Goal: Use online tool/utility: Utilize a website feature to perform a specific function

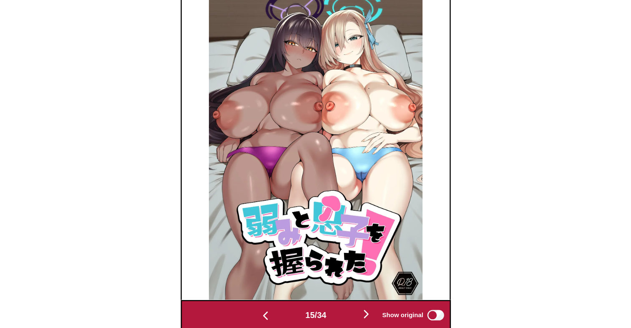
scroll to position [0, 3003]
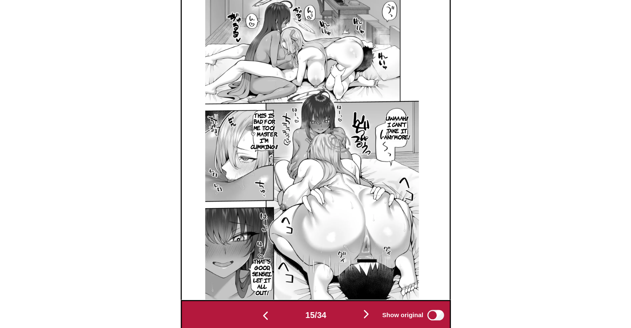
click at [356, 307] on img "button" at bounding box center [356, 309] width 10 height 10
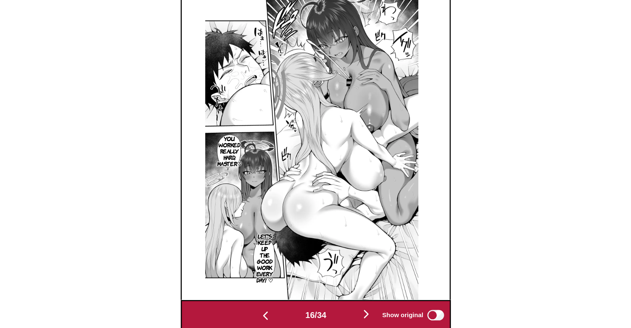
click at [356, 307] on img "button" at bounding box center [356, 309] width 10 height 10
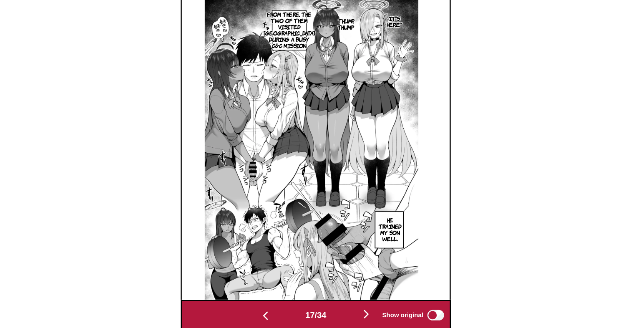
click at [356, 307] on img "button" at bounding box center [356, 309] width 10 height 10
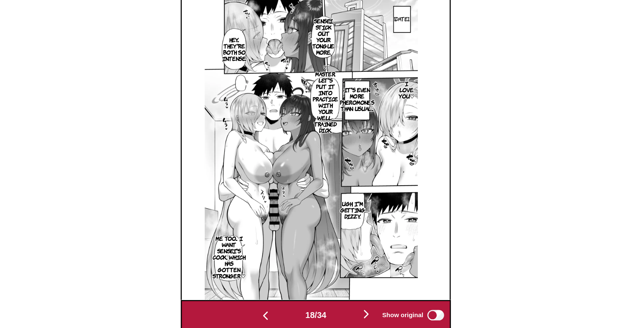
click at [356, 307] on img "button" at bounding box center [356, 309] width 10 height 10
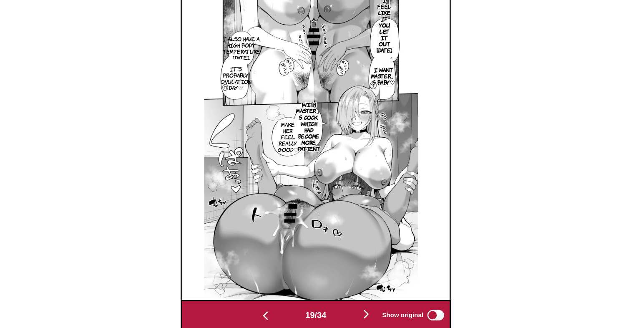
click at [356, 307] on img "button" at bounding box center [356, 309] width 10 height 10
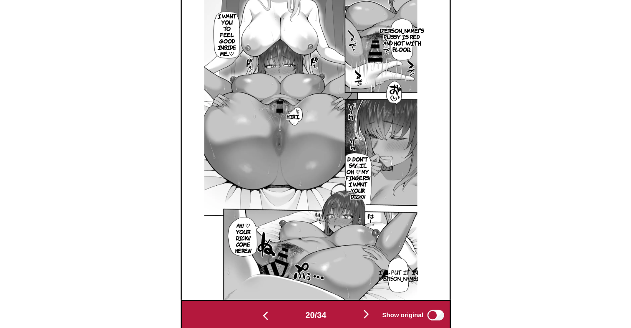
click at [356, 307] on img "button" at bounding box center [356, 309] width 10 height 10
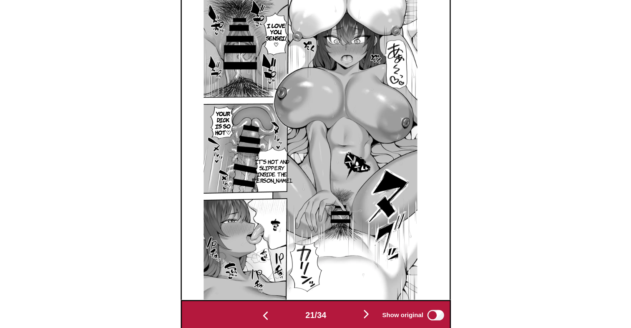
click at [356, 307] on img "button" at bounding box center [356, 309] width 10 height 10
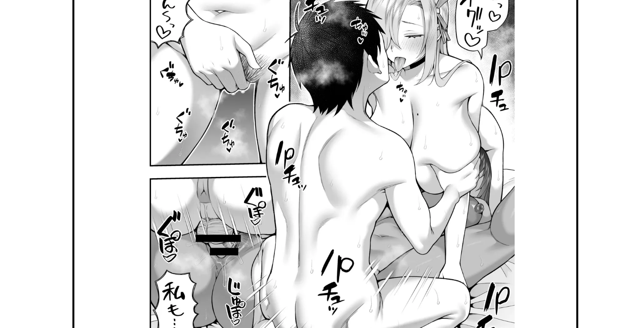
scroll to position [247, 0]
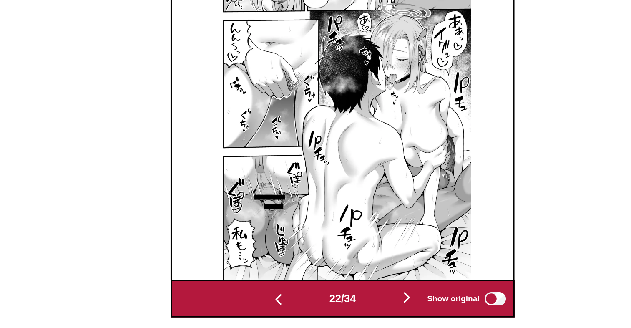
click at [356, 311] on img "button" at bounding box center [356, 309] width 10 height 10
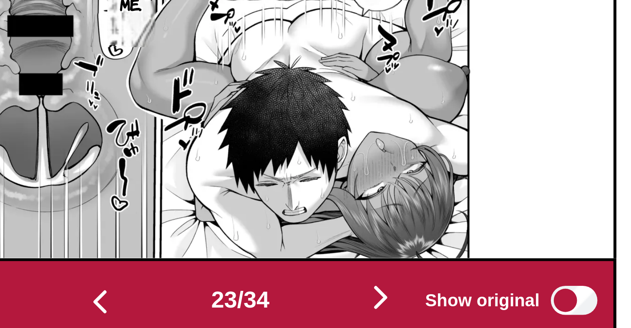
scroll to position [289, 0]
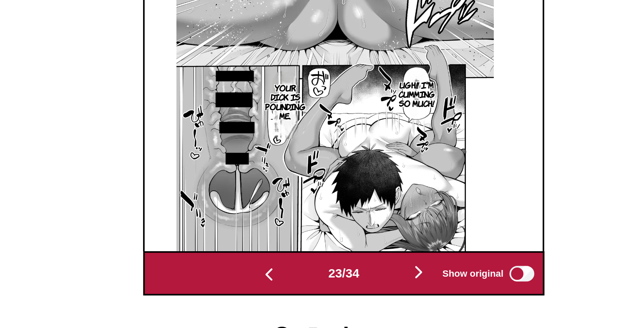
click at [358, 266] on img "button" at bounding box center [356, 266] width 10 height 10
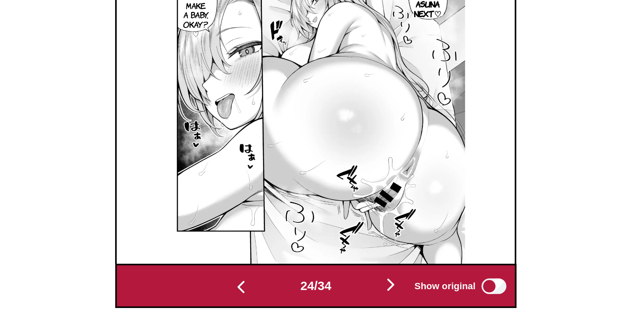
scroll to position [255, 0]
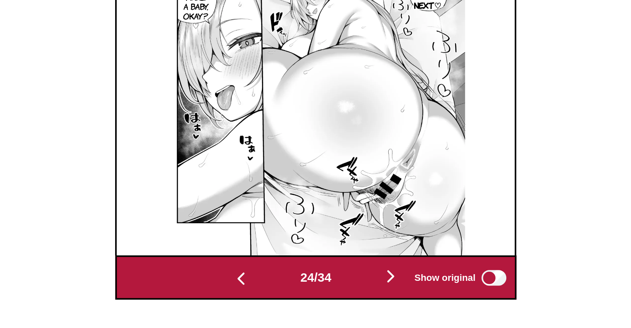
click at [359, 304] on img "button" at bounding box center [356, 300] width 10 height 10
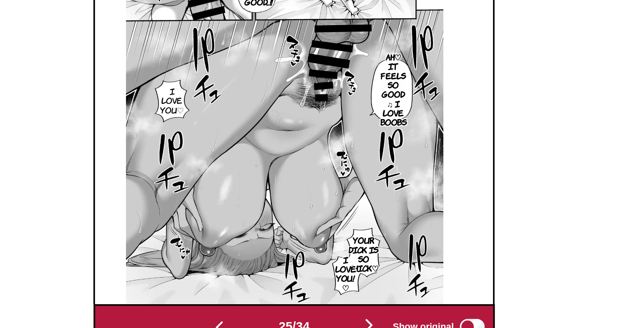
scroll to position [237, 0]
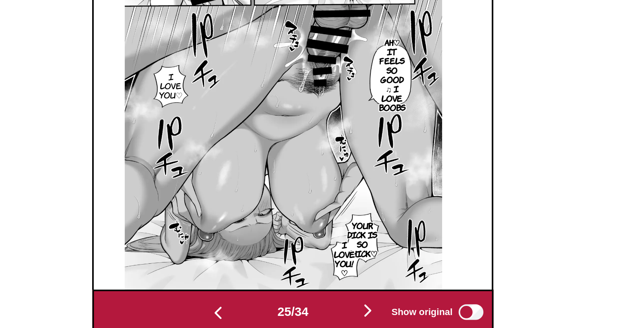
click at [361, 320] on img "button" at bounding box center [356, 318] width 10 height 10
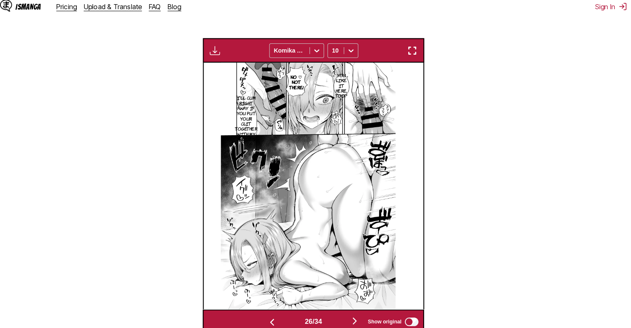
scroll to position [235, 0]
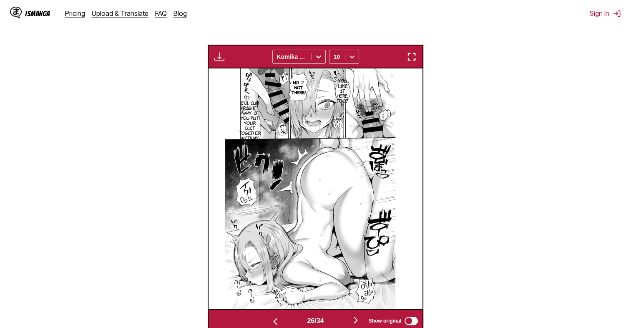
click at [356, 317] on img "button" at bounding box center [356, 320] width 10 height 10
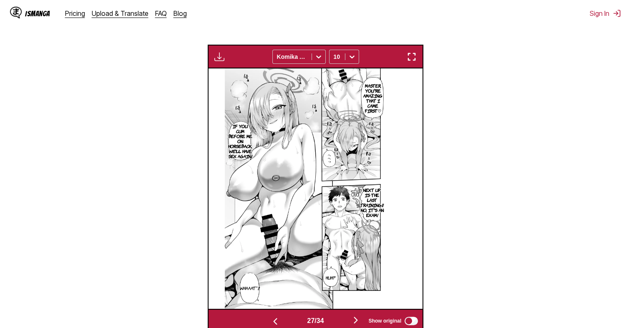
click at [356, 317] on img "button" at bounding box center [356, 320] width 10 height 10
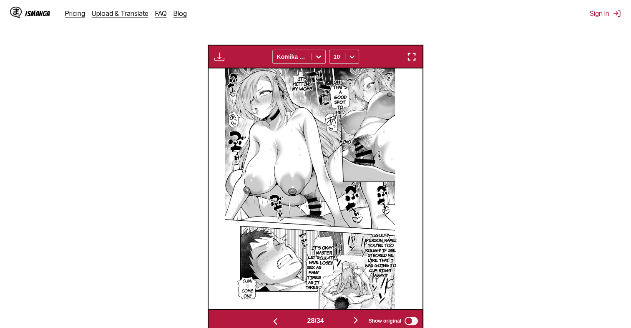
click at [356, 317] on img "button" at bounding box center [356, 320] width 10 height 10
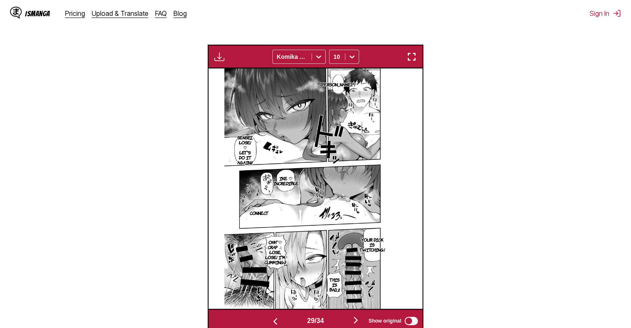
click at [356, 317] on img "button" at bounding box center [356, 320] width 10 height 10
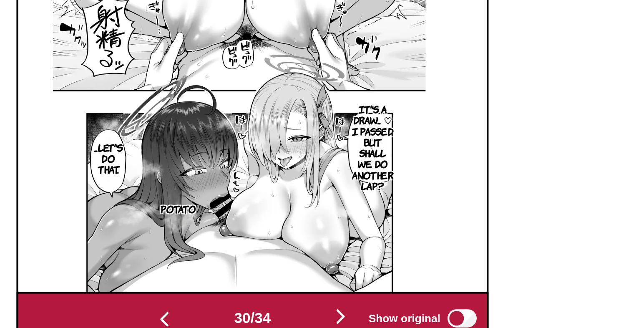
scroll to position [235, 0]
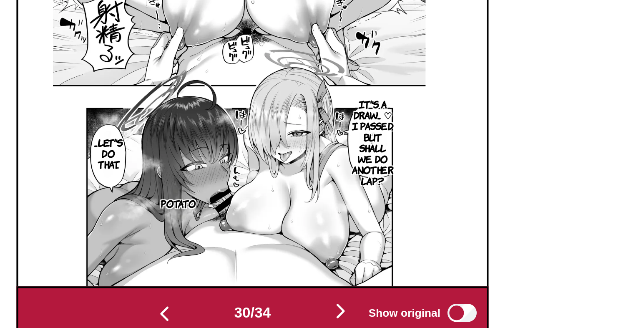
click at [346, 242] on img at bounding box center [310, 188] width 170 height 240
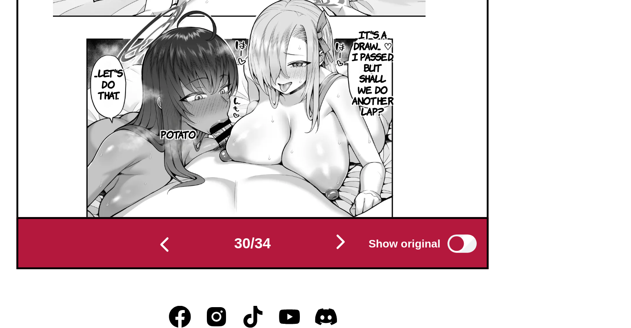
scroll to position [267, 0]
click at [359, 293] on img "button" at bounding box center [356, 288] width 10 height 10
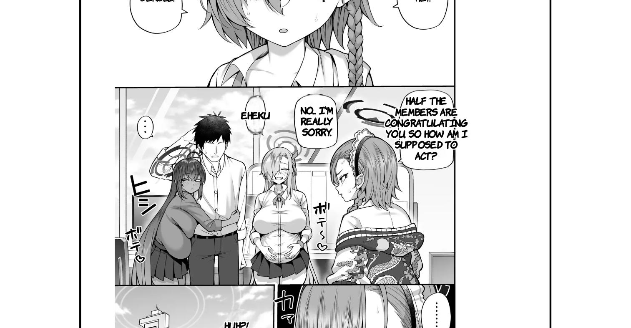
click at [231, 144] on img at bounding box center [309, 157] width 170 height 240
